Goal: Transaction & Acquisition: Purchase product/service

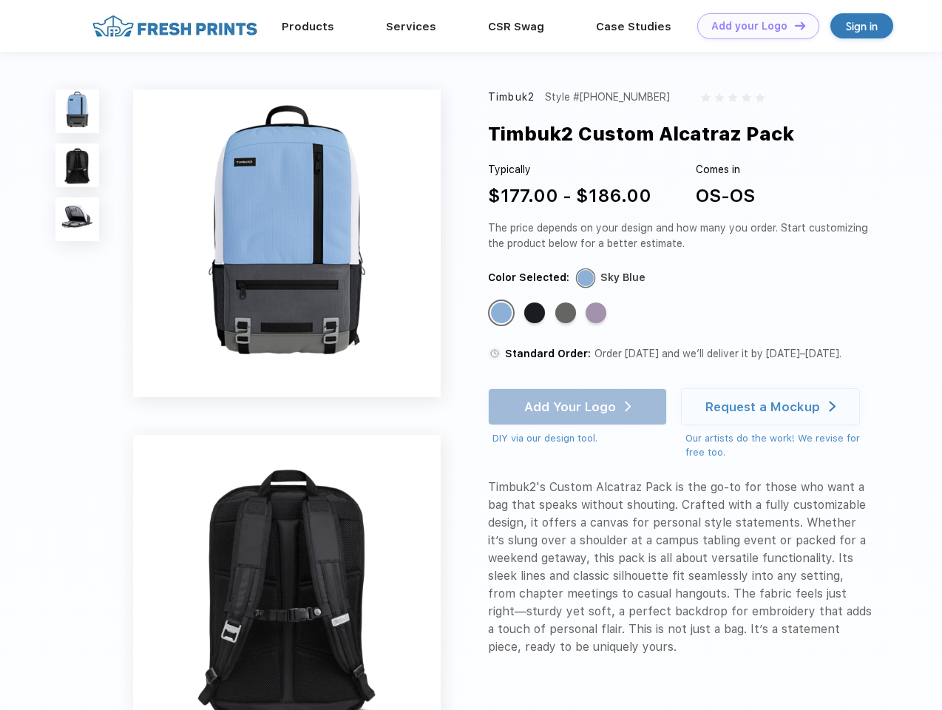
click at [752, 26] on link "Add your Logo Design Tool" at bounding box center [758, 26] width 122 height 26
click at [0, 0] on div "Design Tool" at bounding box center [0, 0] width 0 height 0
click at [793, 25] on link "Add your Logo Design Tool" at bounding box center [758, 26] width 122 height 26
click at [78, 111] on img at bounding box center [77, 111] width 44 height 44
click at [78, 166] on img at bounding box center [77, 165] width 44 height 44
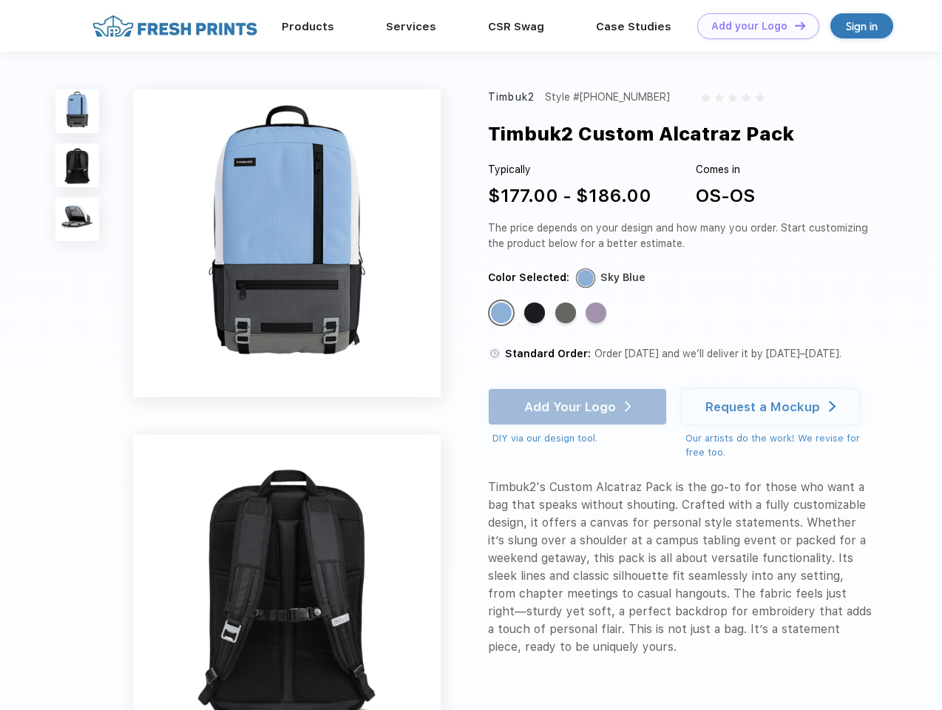
click at [78, 220] on img at bounding box center [77, 219] width 44 height 44
click at [503, 313] on div "Standard Color" at bounding box center [501, 312] width 21 height 21
click at [536, 313] on div "Standard Color" at bounding box center [534, 312] width 21 height 21
click at [567, 313] on div "Standard Color" at bounding box center [565, 312] width 21 height 21
click at [597, 313] on div "Standard Color" at bounding box center [595, 312] width 21 height 21
